Goal: Navigation & Orientation: Find specific page/section

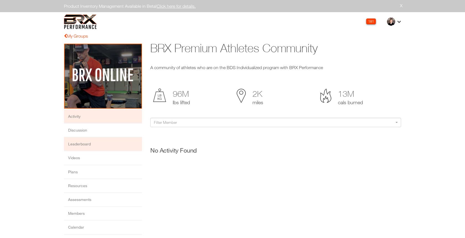
click at [104, 140] on li "Leaderboard" at bounding box center [103, 145] width 78 height 14
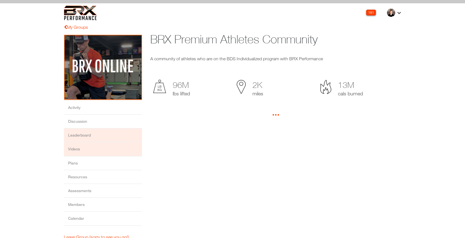
scroll to position [12, 0]
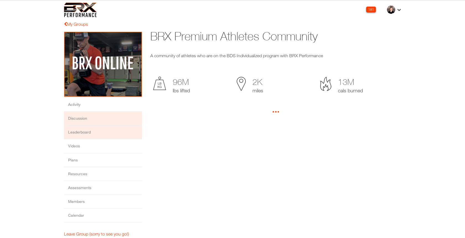
click at [111, 120] on li "Discussion" at bounding box center [103, 119] width 78 height 14
click at [111, 136] on li "Leaderboard" at bounding box center [103, 133] width 78 height 14
click at [119, 115] on li "Discussion" at bounding box center [103, 119] width 78 height 14
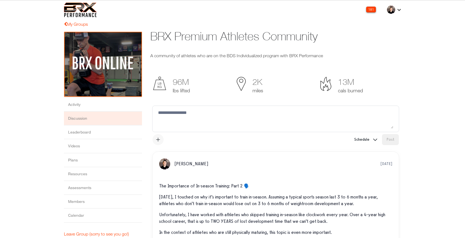
click at [159, 136] on button "button" at bounding box center [158, 139] width 11 height 11
click at [364, 141] on button "Schedule" at bounding box center [366, 139] width 28 height 11
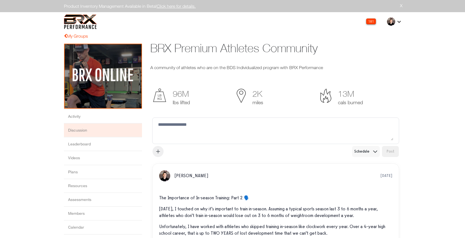
click at [365, 150] on button "Schedule" at bounding box center [366, 151] width 28 height 11
click at [389, 92] on span "13M" at bounding box center [359, 94] width 78 height 11
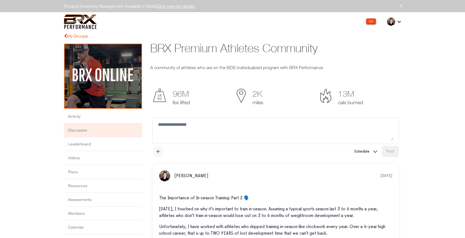
click at [163, 153] on button "button" at bounding box center [158, 151] width 11 height 11
click at [109, 141] on li "Leaderboard" at bounding box center [103, 145] width 78 height 14
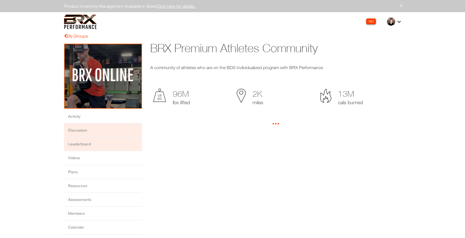
click at [100, 130] on li "Discussion" at bounding box center [103, 131] width 78 height 14
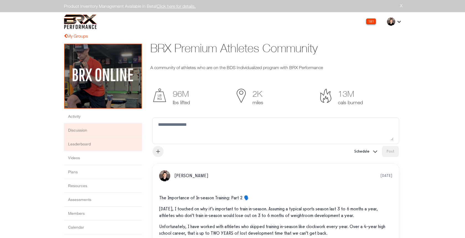
click at [105, 142] on li "Leaderboard" at bounding box center [103, 145] width 78 height 14
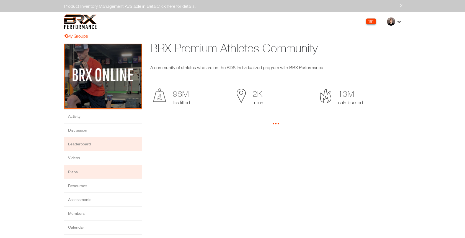
click at [97, 166] on li "Plans" at bounding box center [103, 173] width 78 height 14
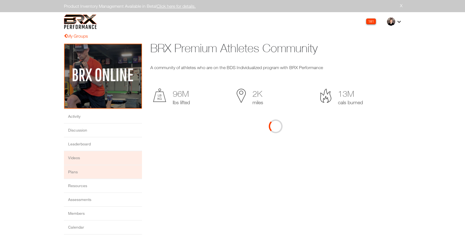
click at [98, 159] on li "Videos" at bounding box center [103, 159] width 78 height 14
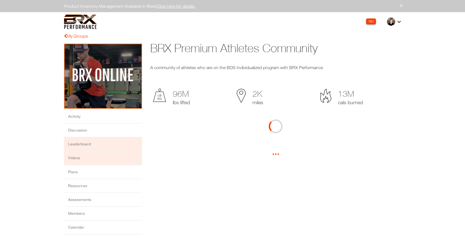
click at [104, 150] on li "Leaderboard" at bounding box center [103, 145] width 78 height 14
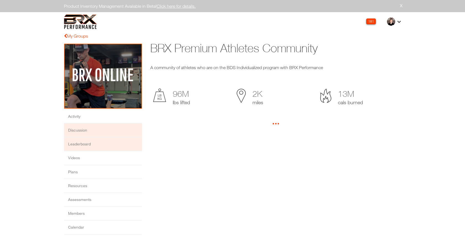
click at [97, 126] on li "Discussion" at bounding box center [103, 131] width 78 height 14
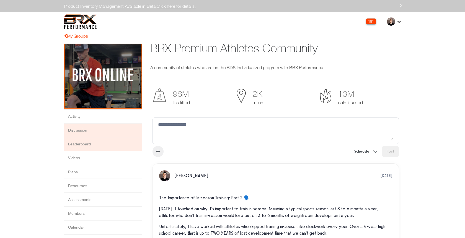
click at [106, 141] on li "Leaderboard" at bounding box center [103, 145] width 78 height 14
